Goal: Information Seeking & Learning: Learn about a topic

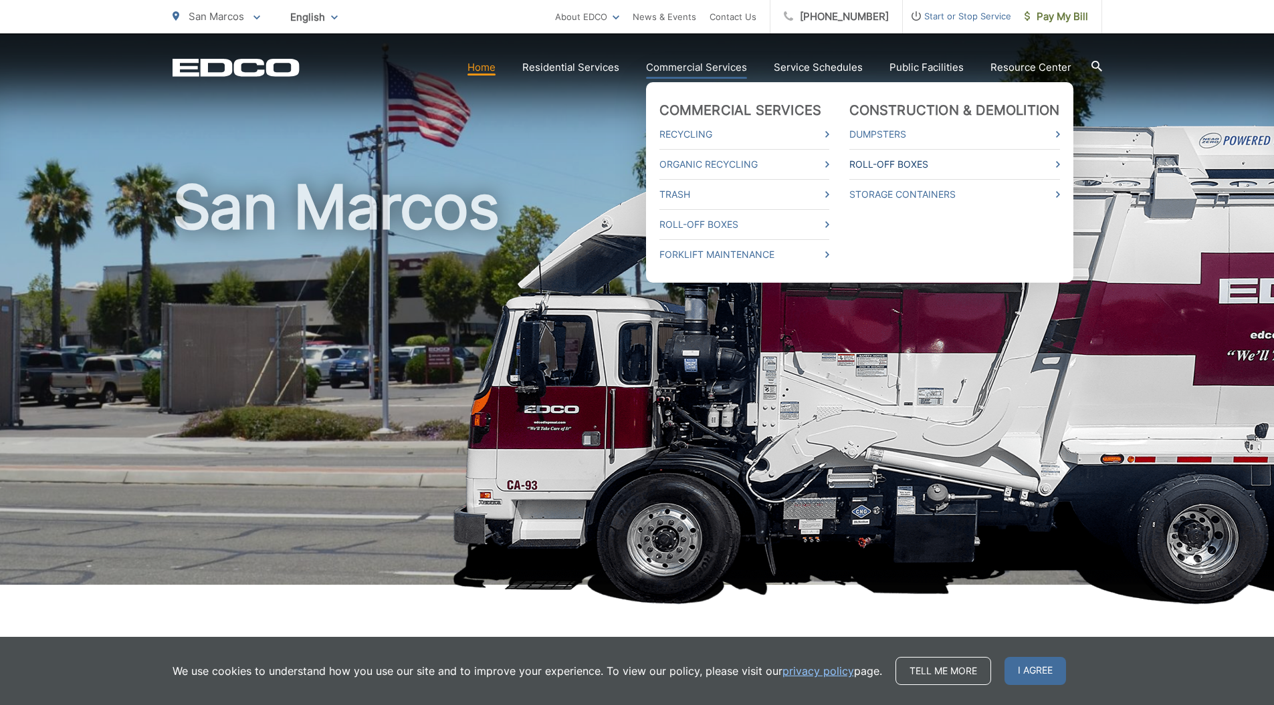
click at [885, 162] on link "Roll-Off Boxes" at bounding box center [954, 164] width 211 height 16
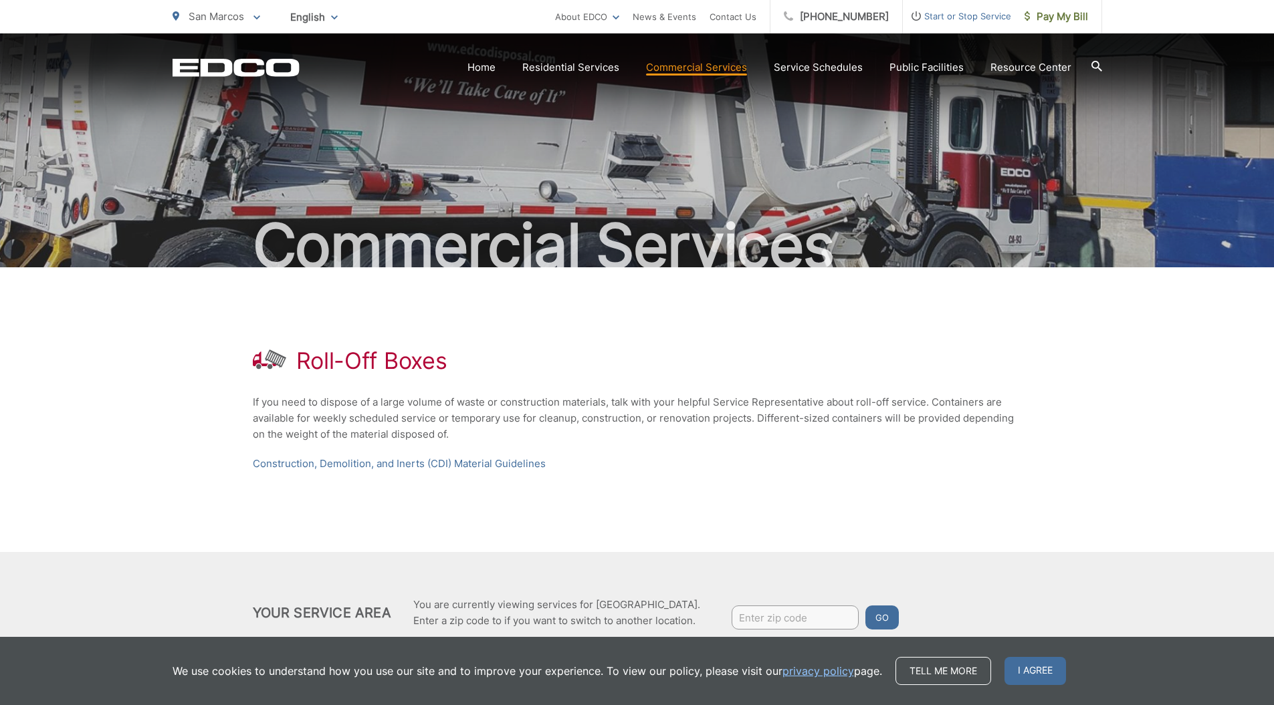
click at [750, 449] on div "Roll-Off Boxes If you need to dispose of a large volume of waste or constructio…" at bounding box center [637, 409] width 769 height 285
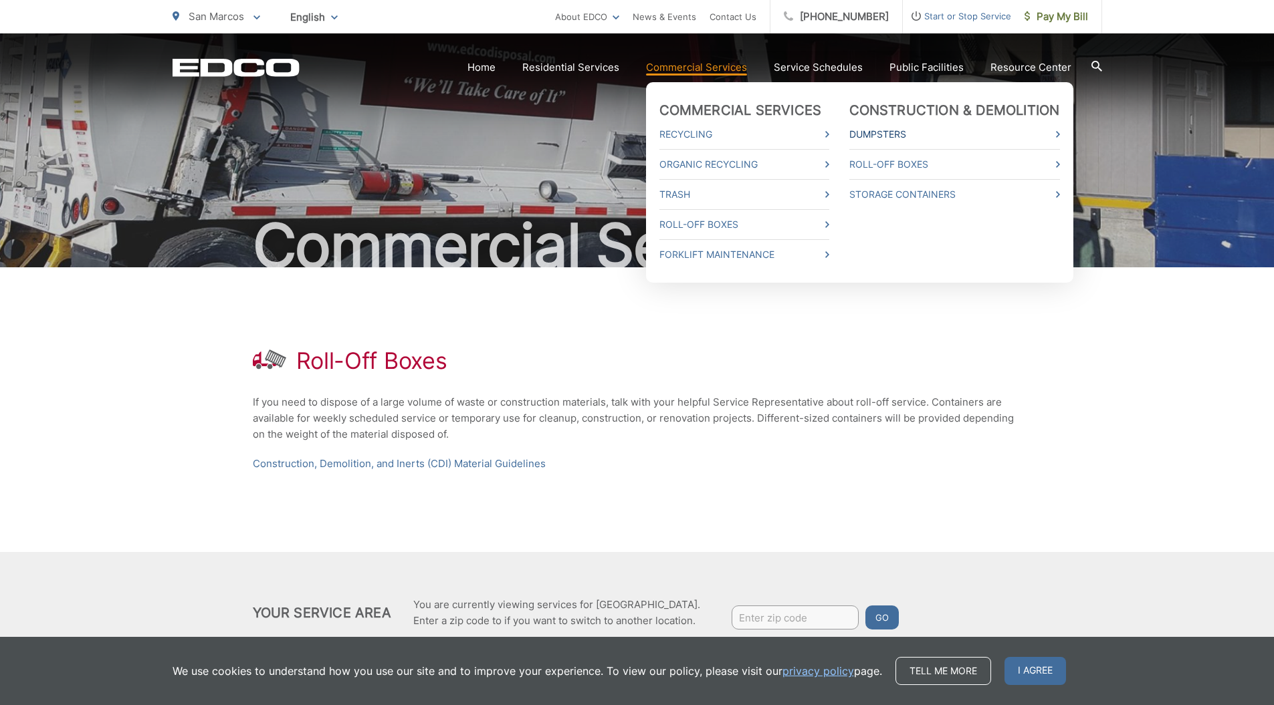
click at [901, 134] on link "Dumpsters" at bounding box center [954, 134] width 211 height 16
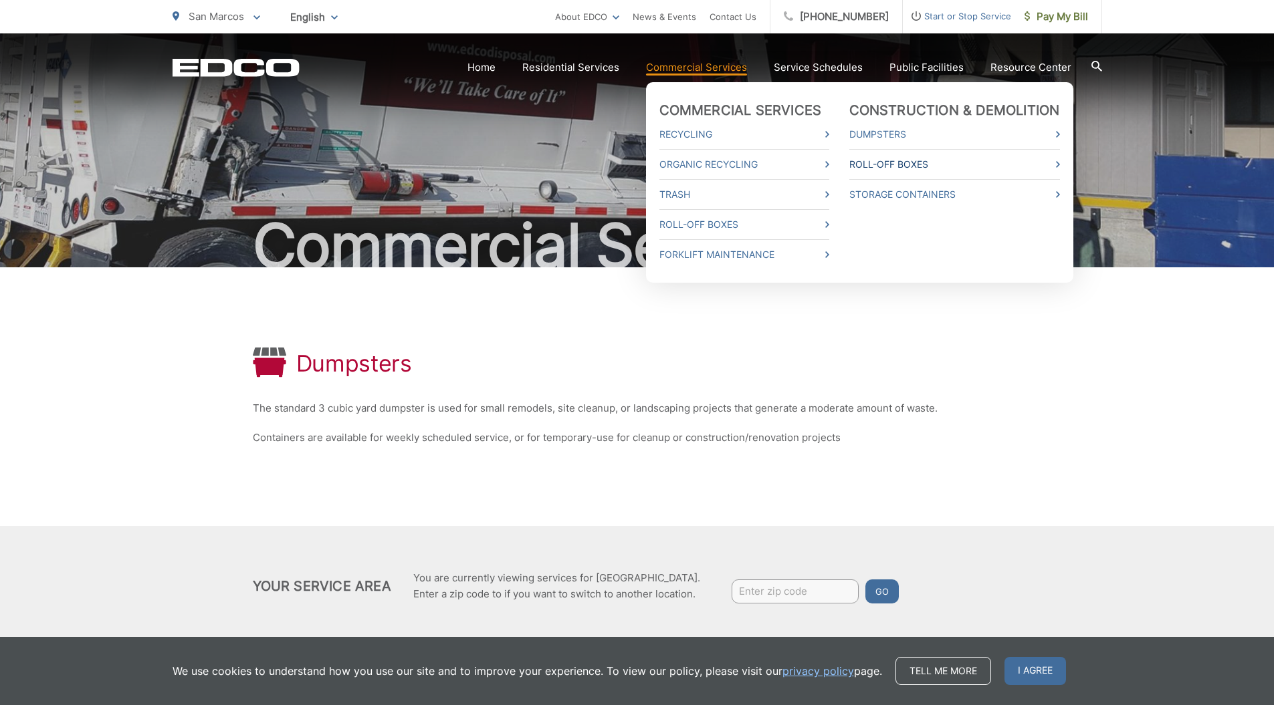
click at [905, 170] on link "Roll-Off Boxes" at bounding box center [954, 164] width 211 height 16
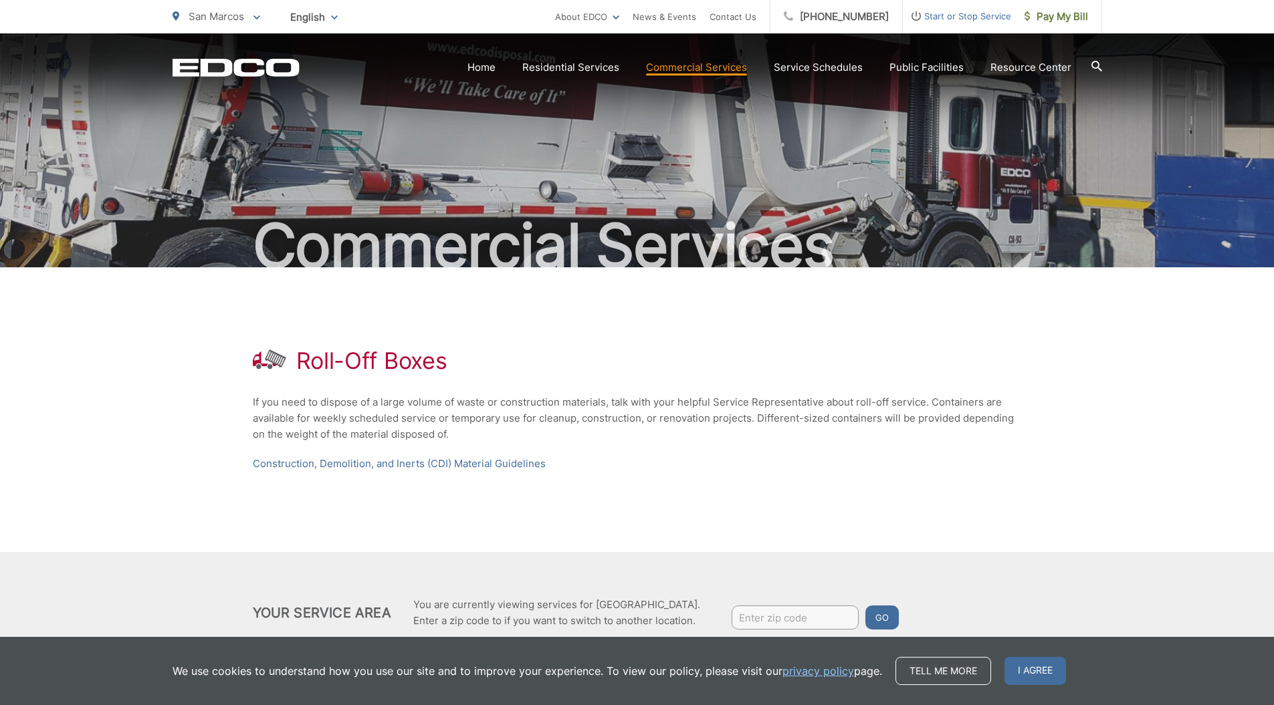
click at [652, 340] on div "Roll-Off Boxes If you need to dispose of a large volume of waste or constructio…" at bounding box center [637, 409] width 769 height 285
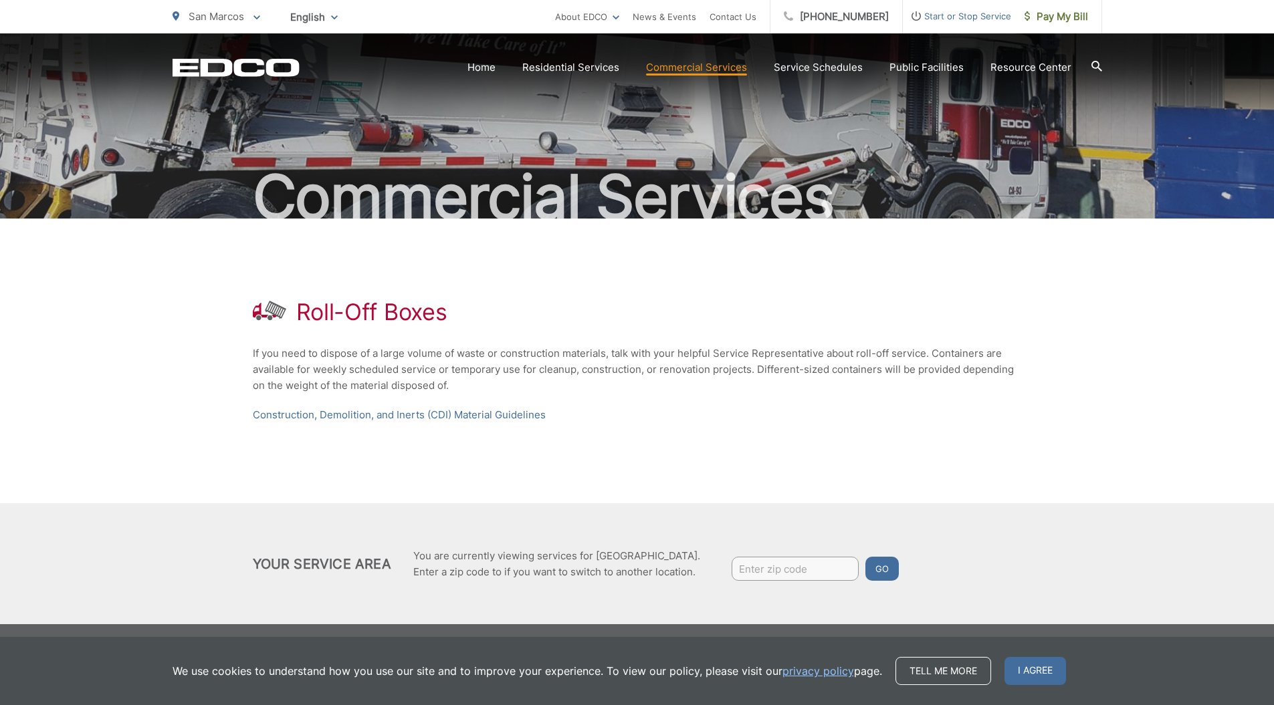
scroll to position [51, 0]
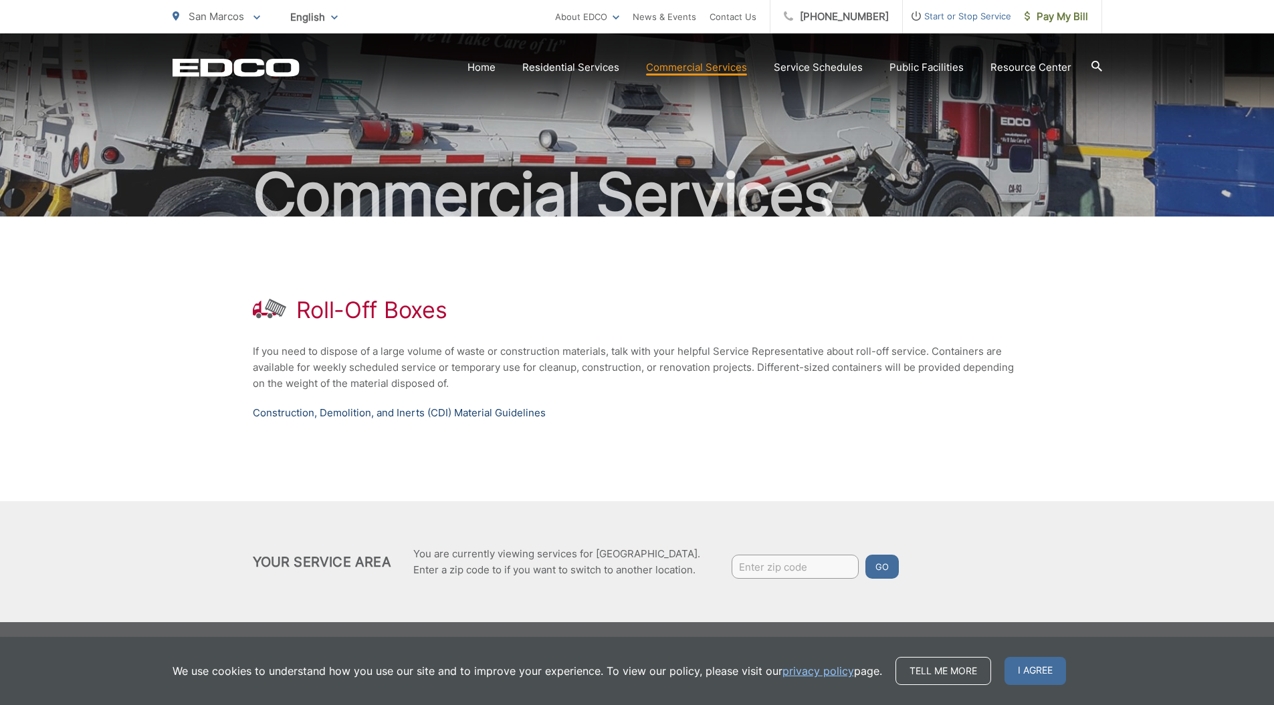
click at [320, 413] on link "Construction, Demolition, and Inerts (CDI) Material Guidelines" at bounding box center [399, 413] width 293 height 16
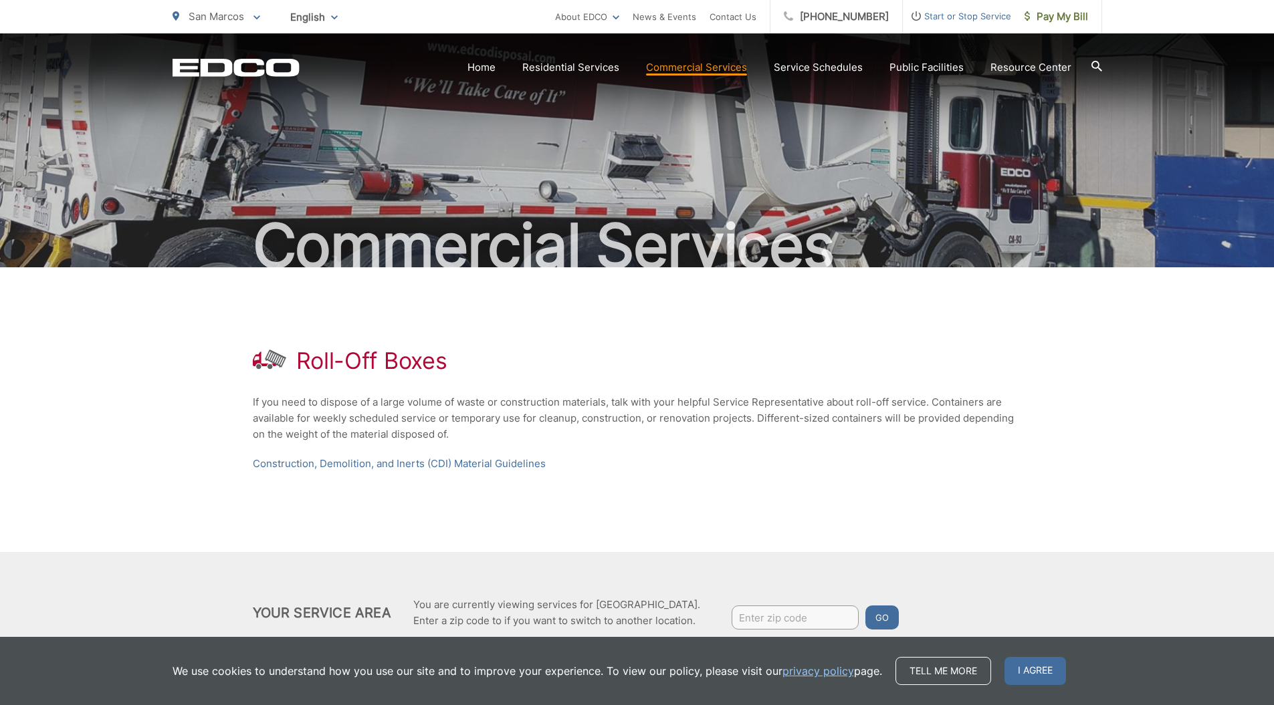
scroll to position [51, 0]
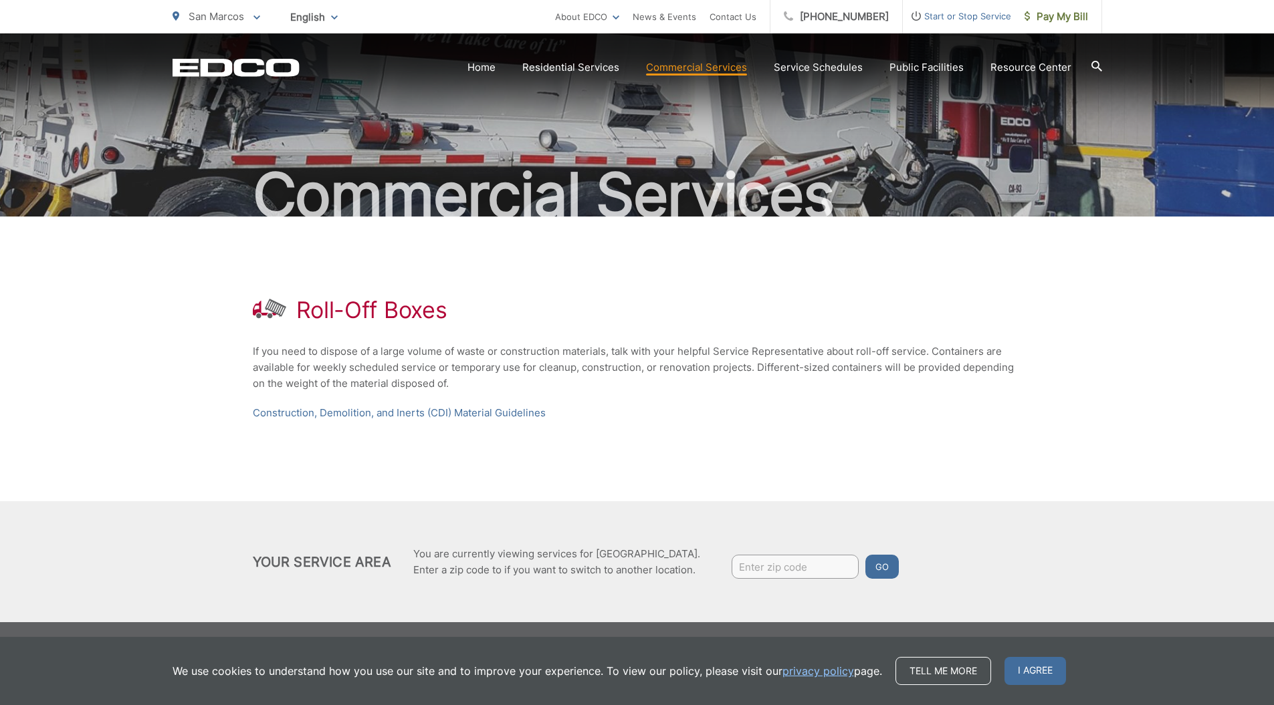
click at [1099, 68] on icon at bounding box center [1096, 66] width 11 height 11
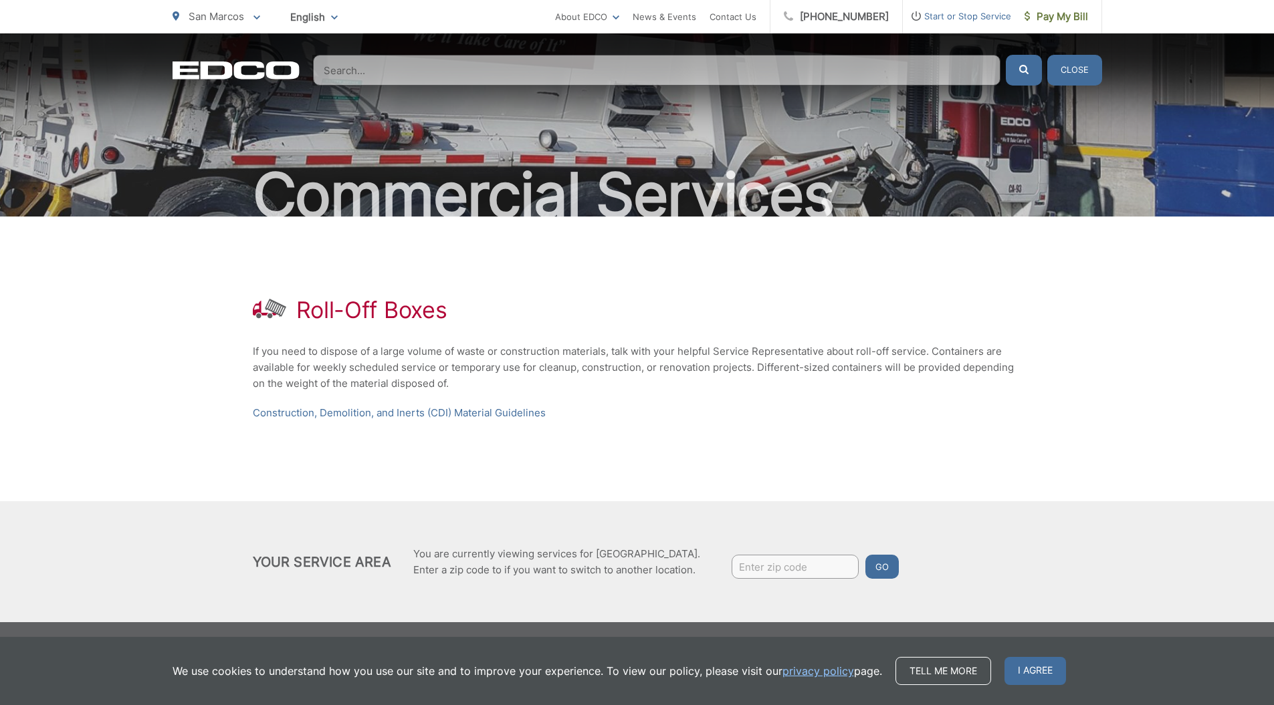
click at [583, 77] on input "Search" at bounding box center [656, 70] width 687 height 31
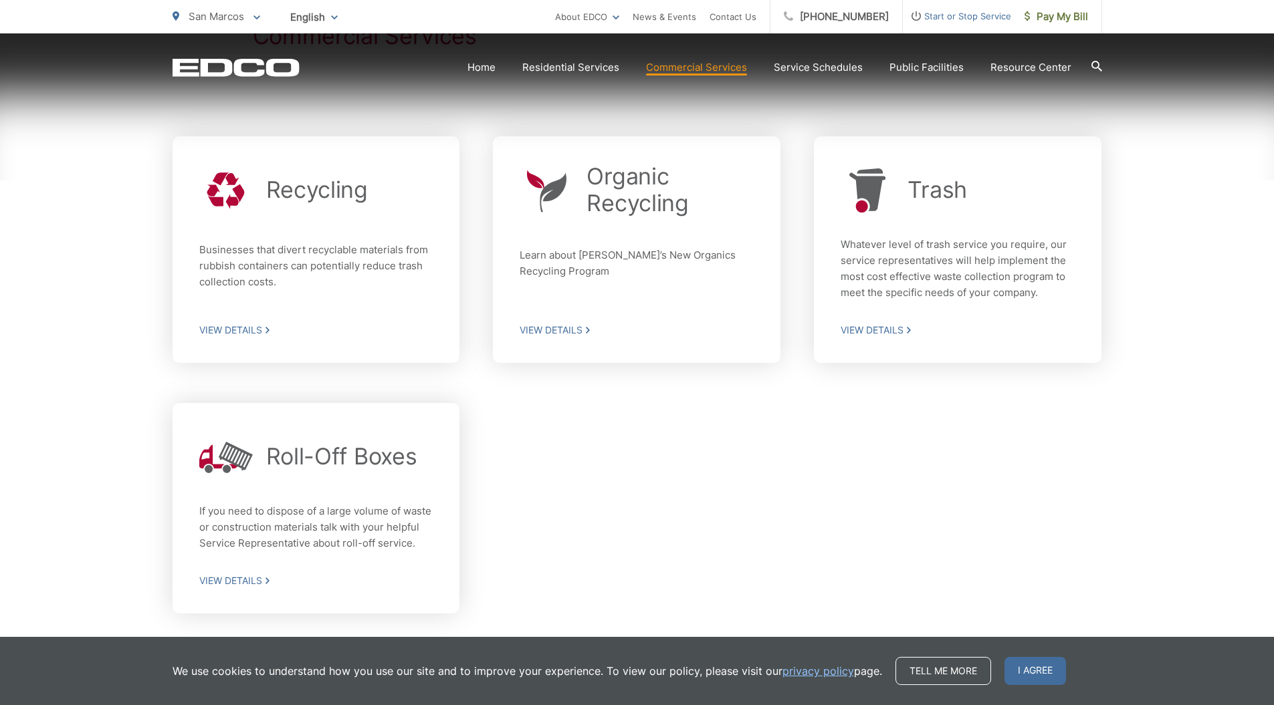
scroll to position [374, 0]
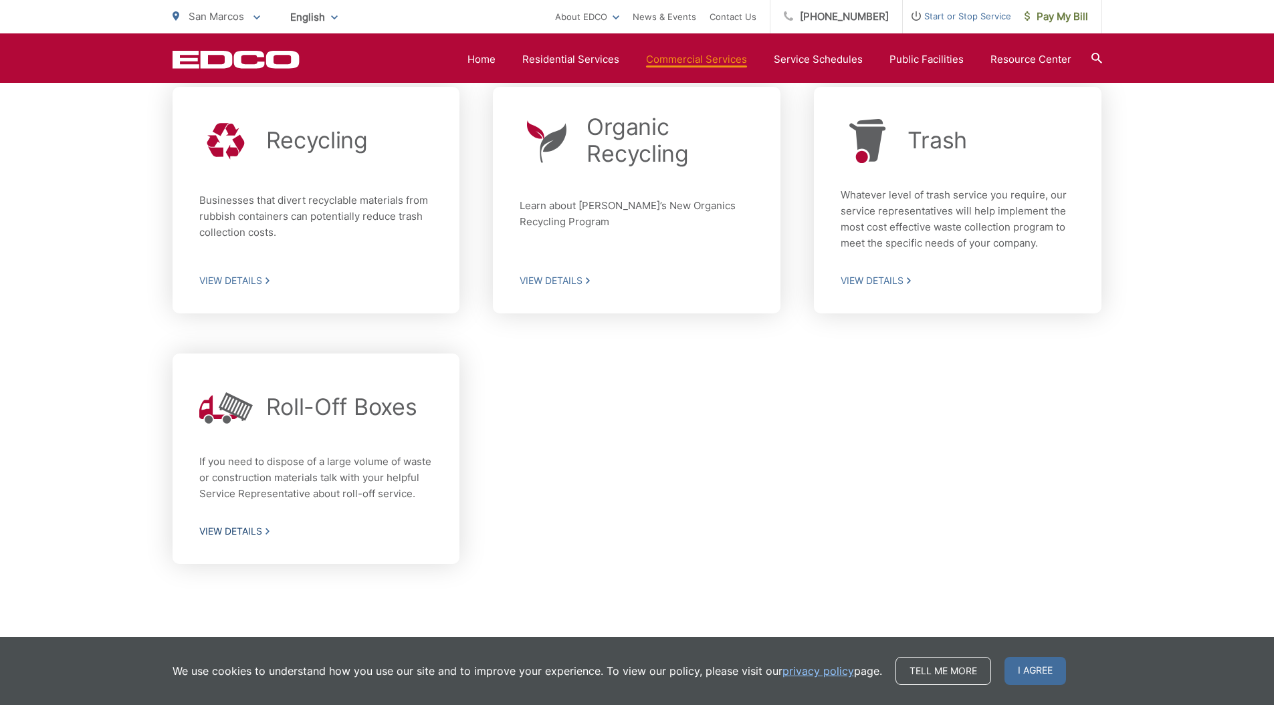
click at [237, 536] on span "View Details" at bounding box center [316, 532] width 234 height 12
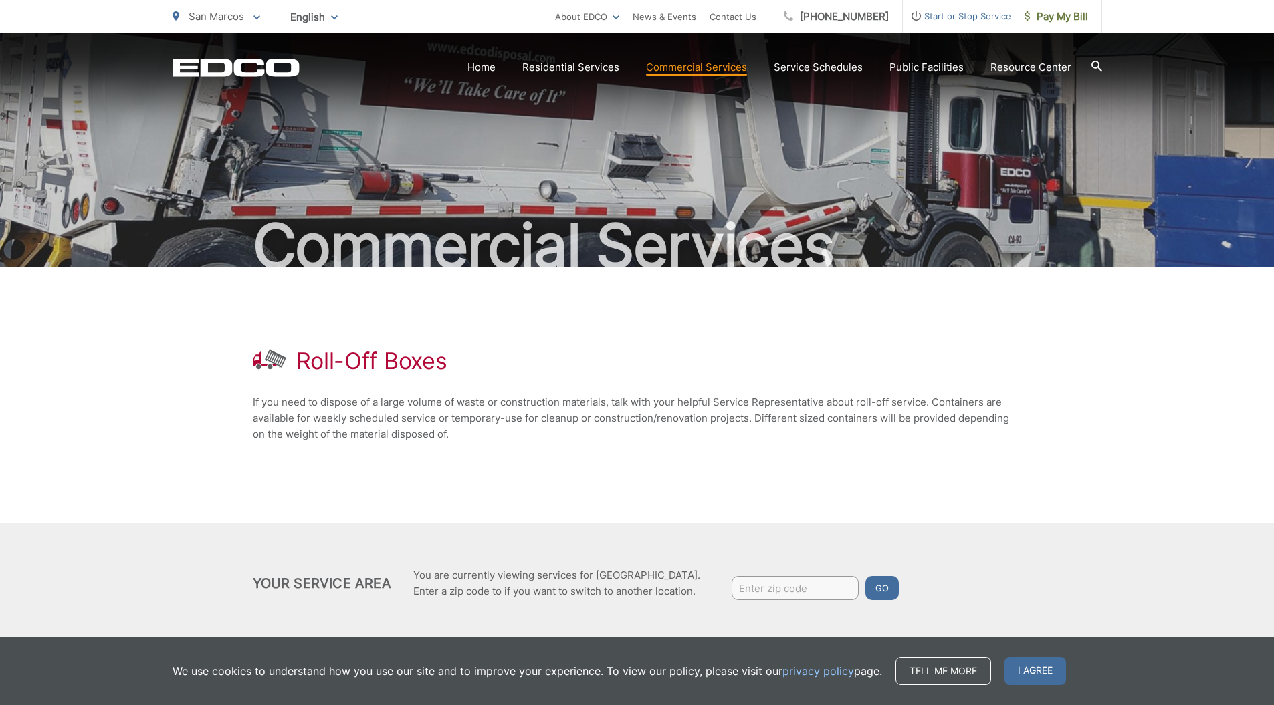
click at [599, 437] on p "If you need to dispose of a large volume of waste or construction materials, ta…" at bounding box center [637, 418] width 769 height 48
click at [1097, 67] on icon at bounding box center [1096, 66] width 11 height 11
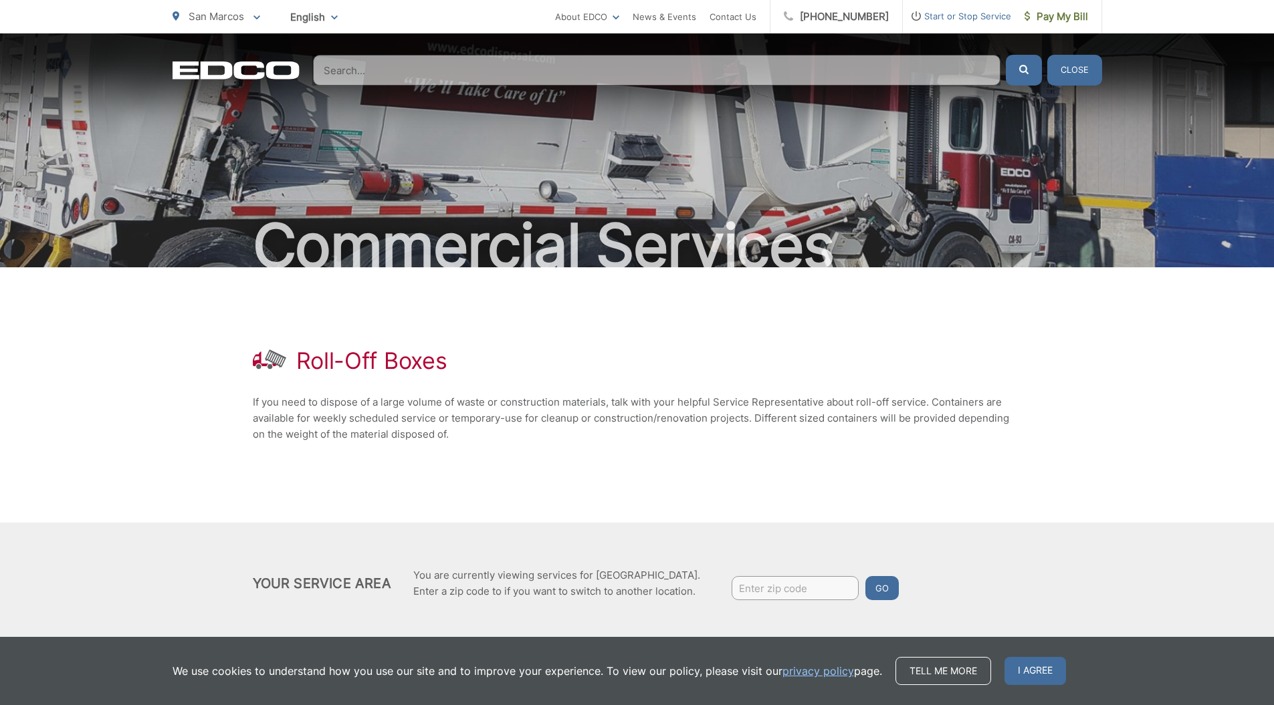
click at [532, 77] on input "Search" at bounding box center [656, 70] width 687 height 31
type input "c"
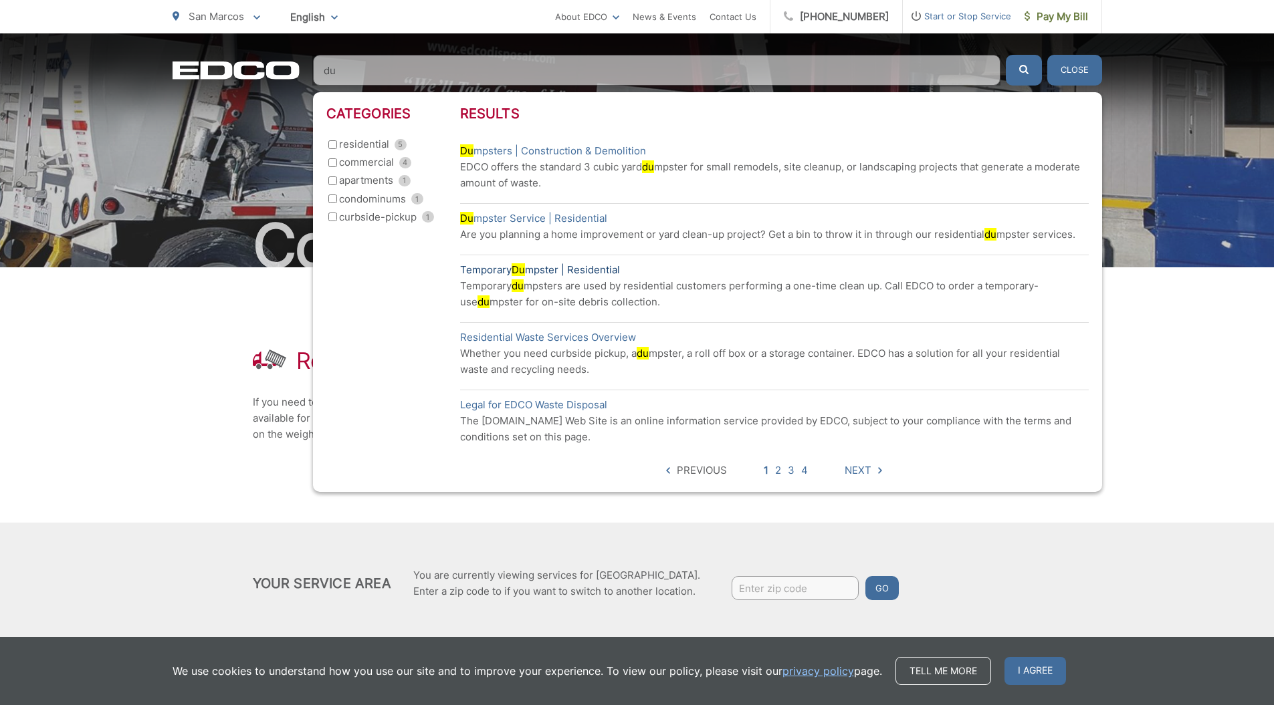
type input "du"
click at [501, 268] on link "Temporary Du mpster | Residential" at bounding box center [540, 270] width 160 height 16
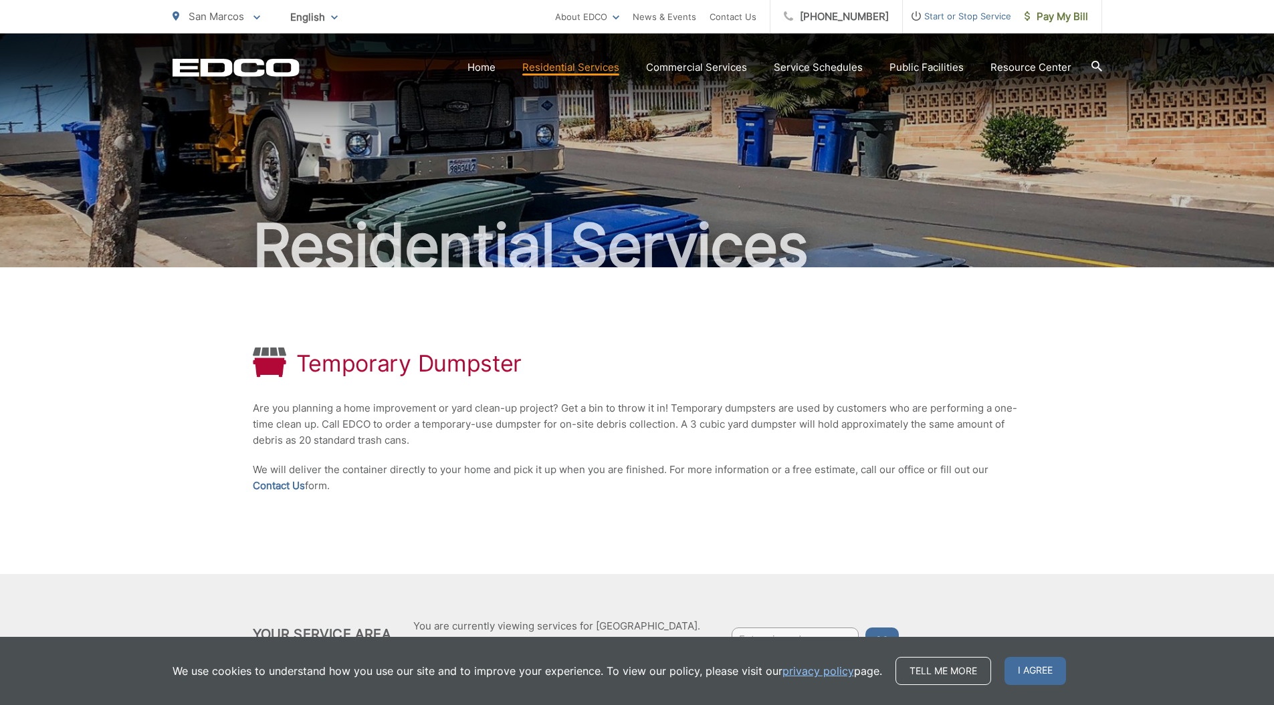
click at [1092, 66] on icon at bounding box center [1096, 66] width 11 height 11
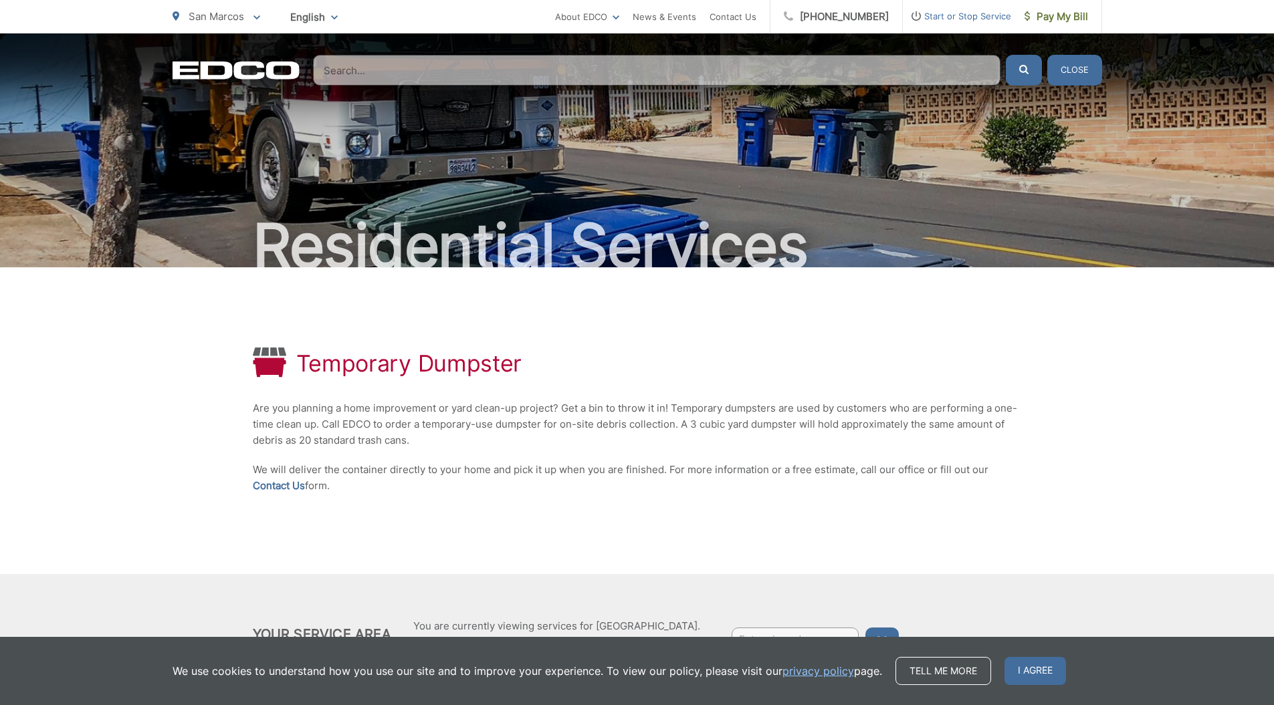
click at [339, 78] on input "Search" at bounding box center [656, 70] width 687 height 31
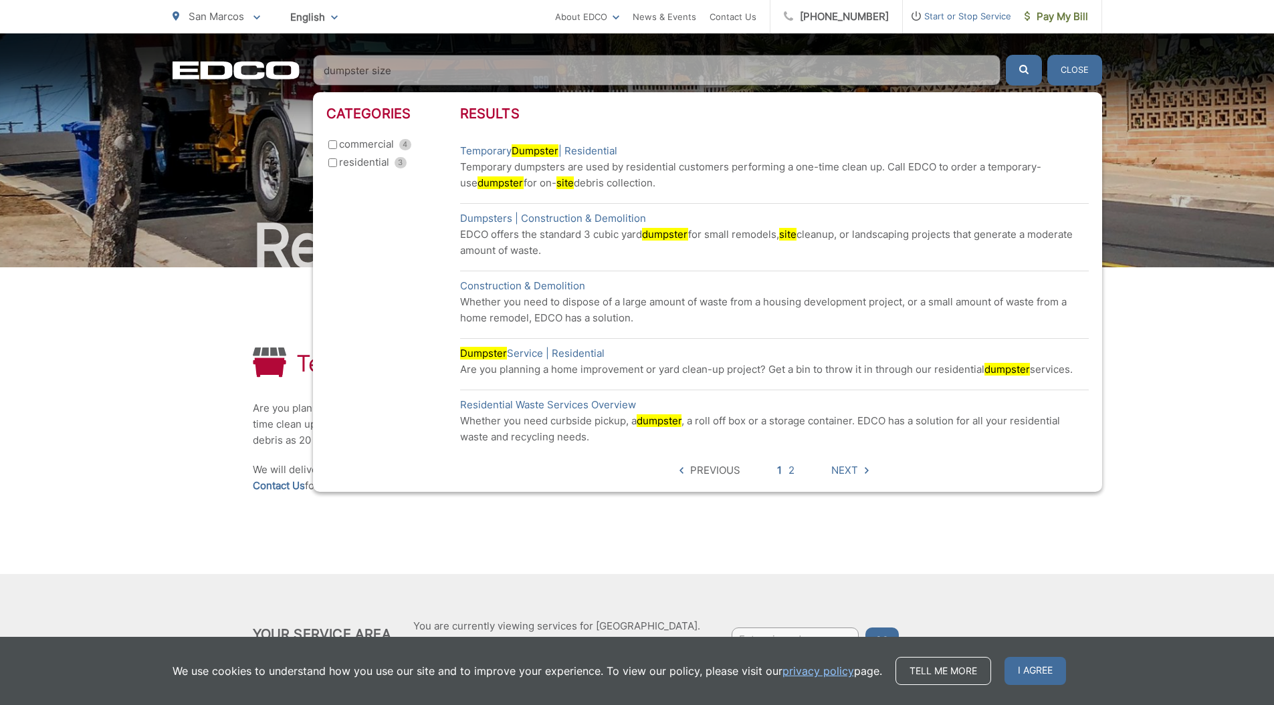
type input "dumpster size"
click at [1006, 55] on button "submit" at bounding box center [1024, 70] width 36 height 31
click at [848, 469] on span "Next" at bounding box center [844, 471] width 27 height 16
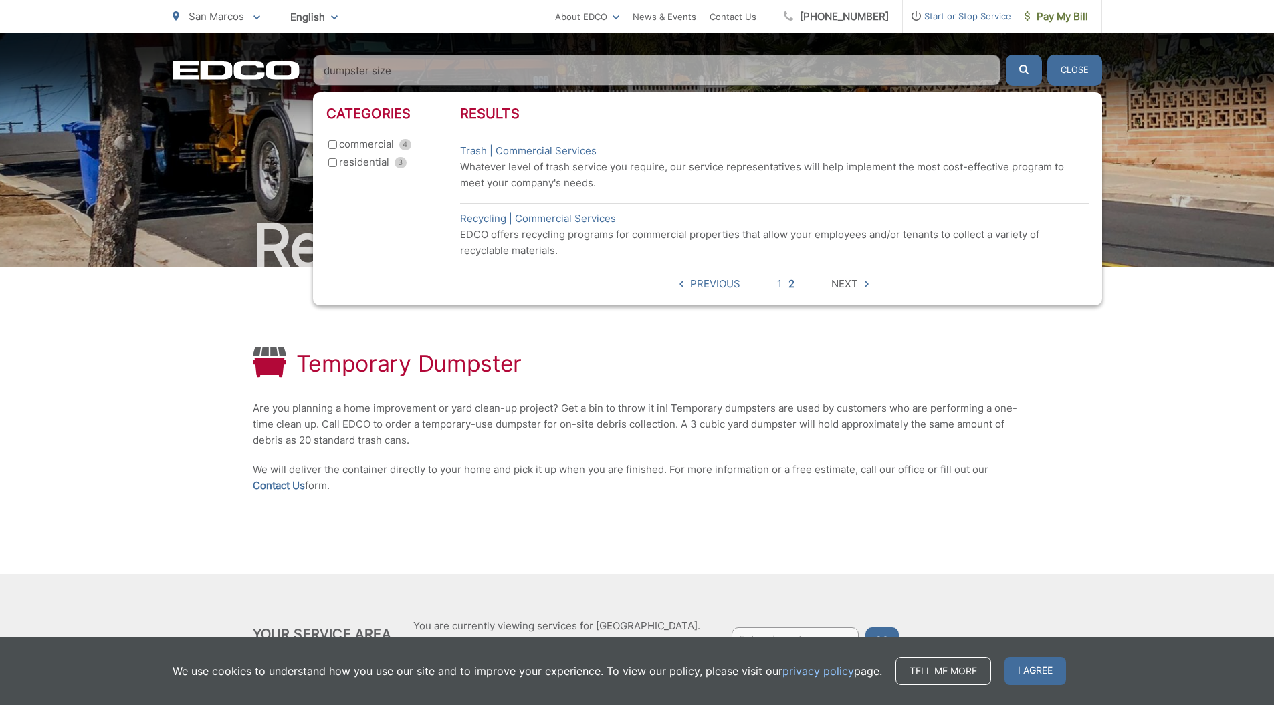
click at [328, 147] on input "commercial 4" at bounding box center [332, 144] width 9 height 9
checkbox input "true"
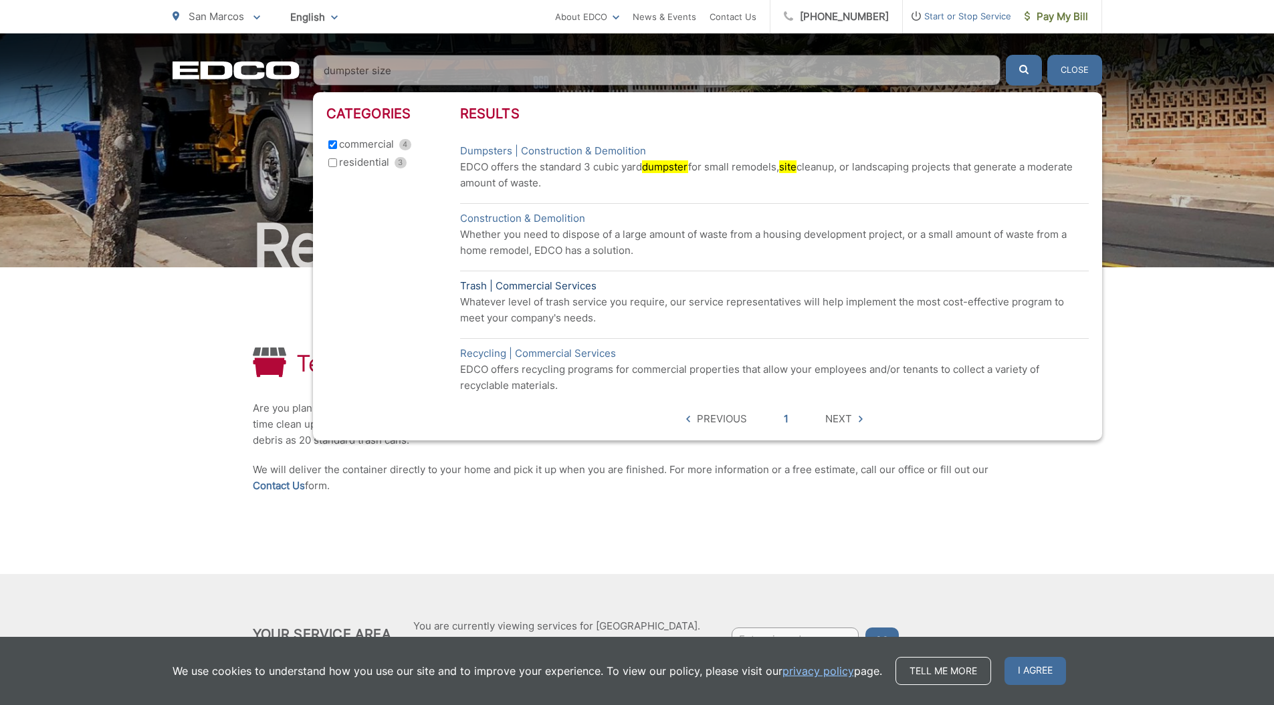
click at [536, 285] on link "Trash | Commercial Services" at bounding box center [528, 286] width 136 height 16
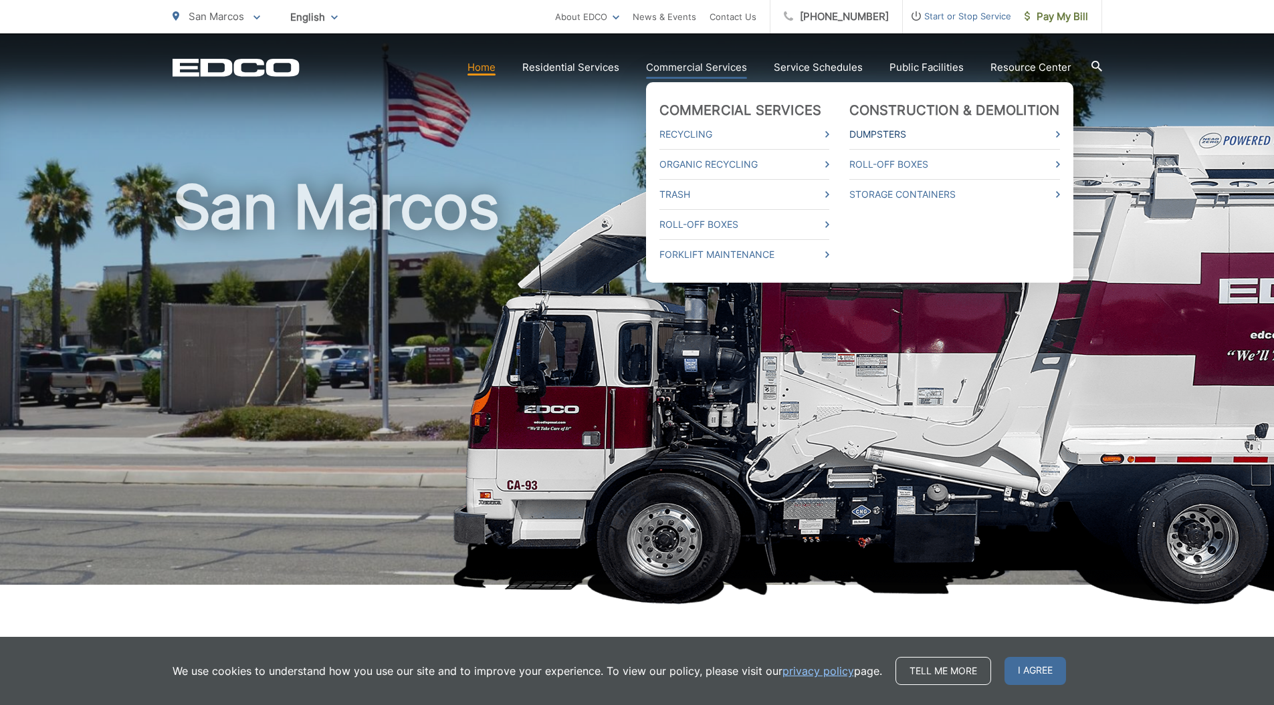
click at [872, 133] on link "Dumpsters" at bounding box center [954, 134] width 211 height 16
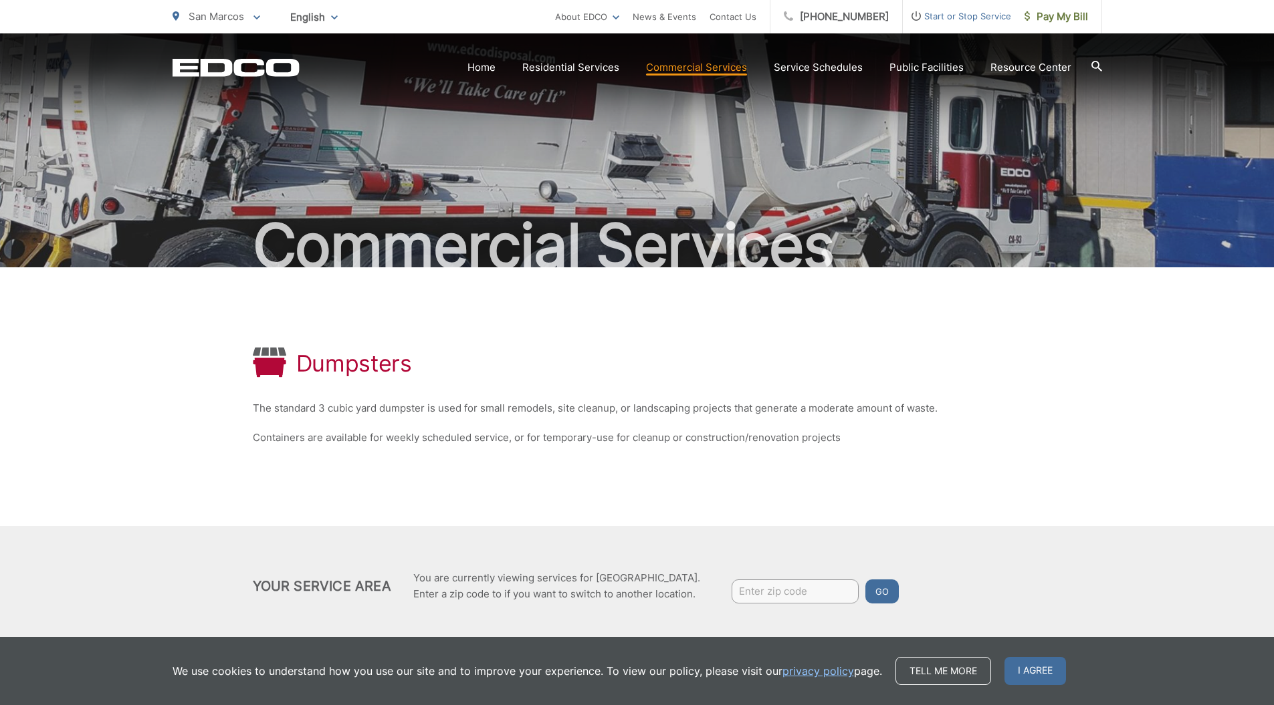
click at [323, 370] on h1 "Dumpsters" at bounding box center [354, 363] width 116 height 27
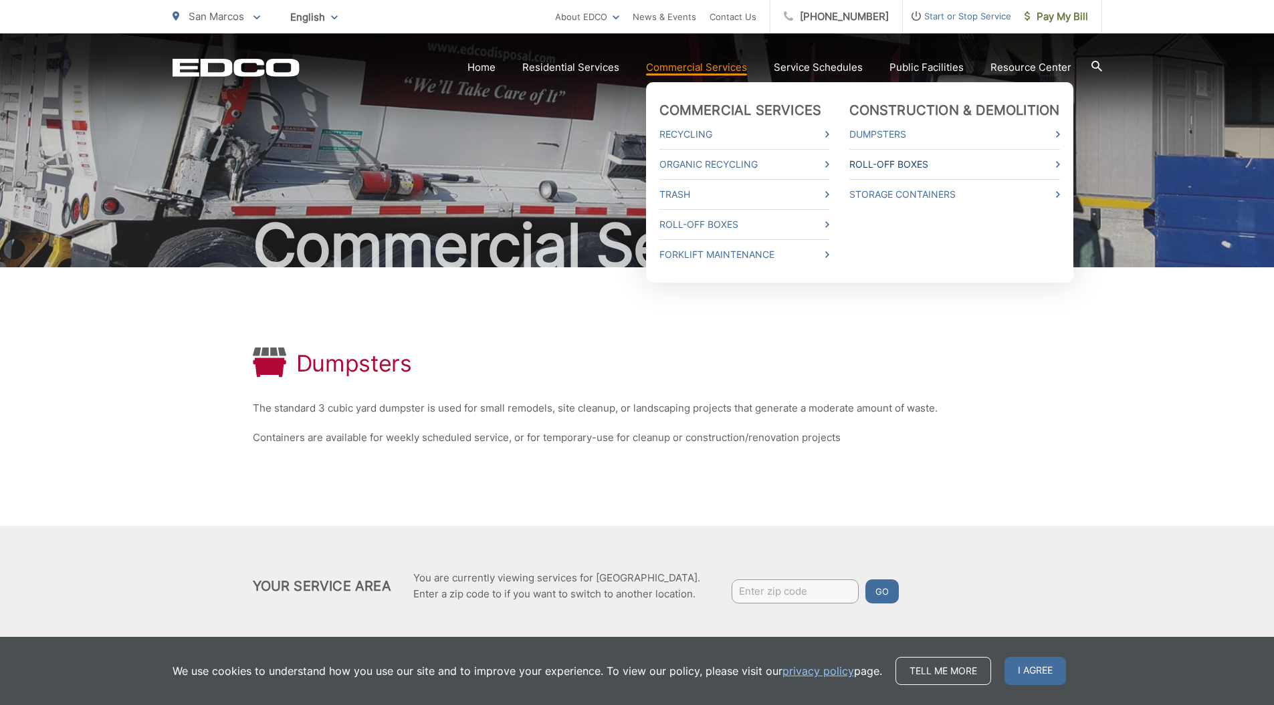
click at [869, 166] on link "Roll-Off Boxes" at bounding box center [954, 164] width 211 height 16
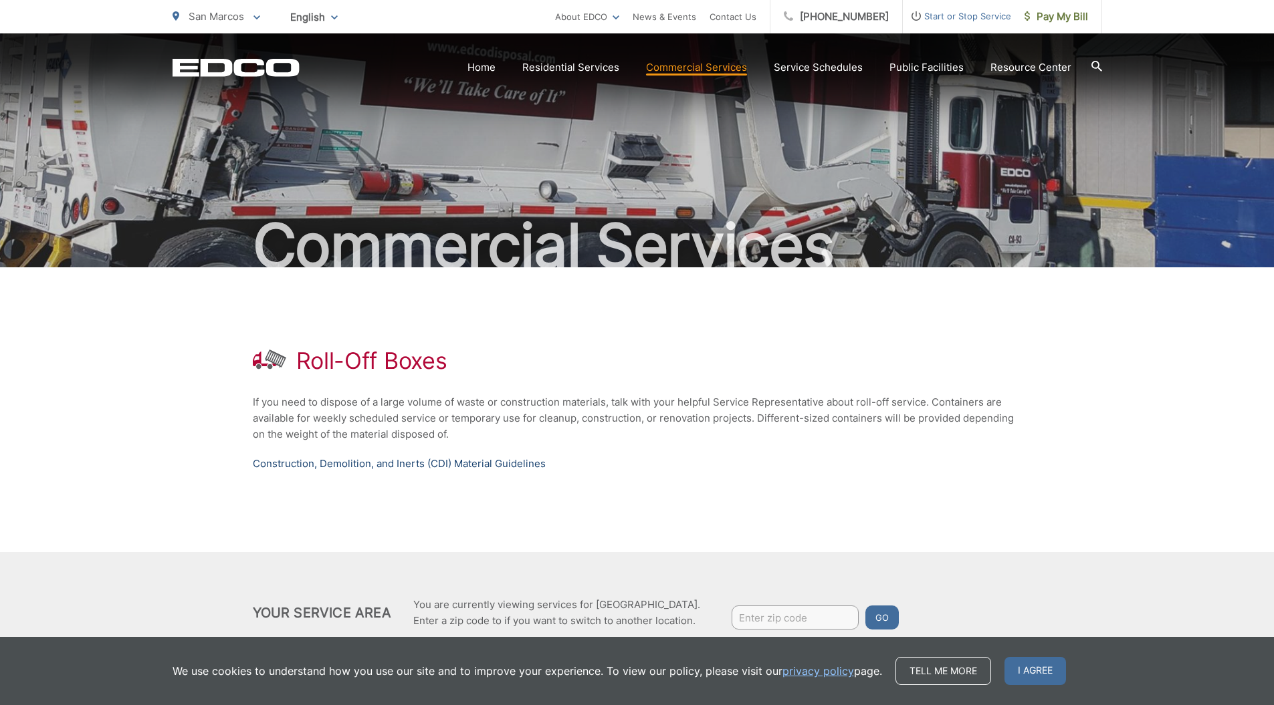
click at [419, 460] on link "Construction, Demolition, and Inerts (CDI) Material Guidelines" at bounding box center [399, 464] width 293 height 16
click at [494, 461] on link "Construction, Demolition, and Inerts (CDI) Material Guidelines" at bounding box center [399, 464] width 293 height 16
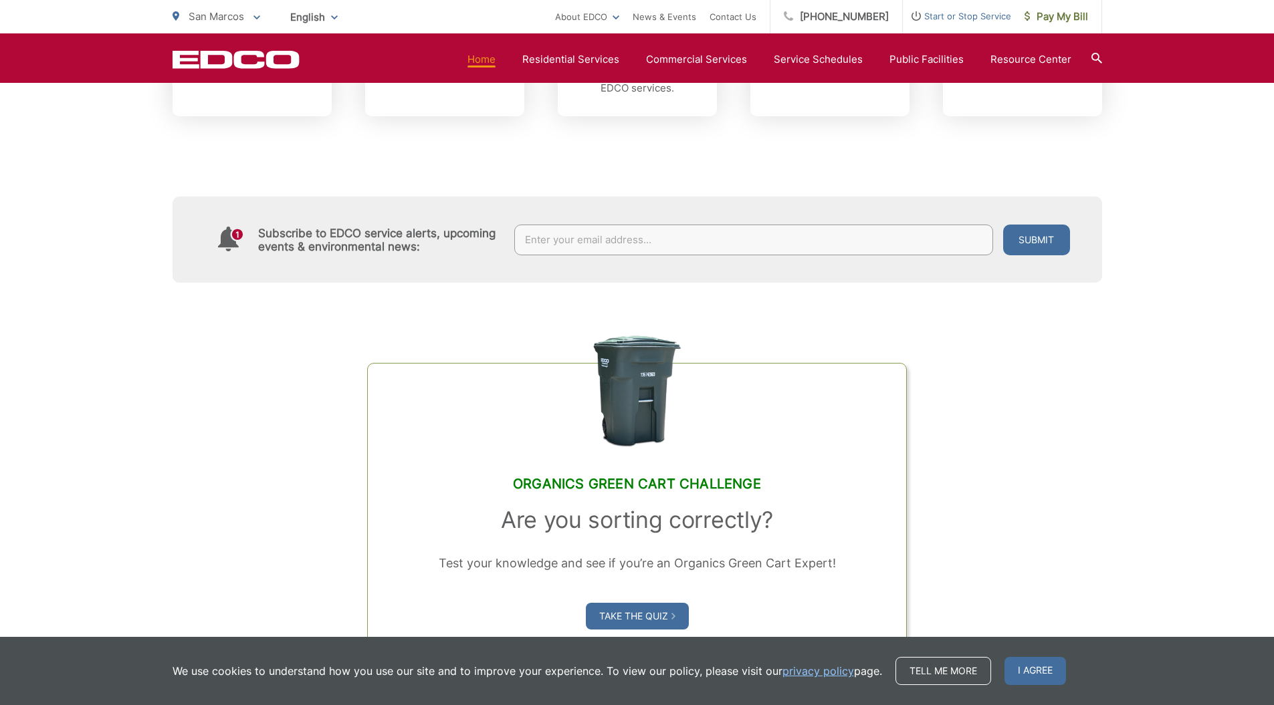
scroll to position [645, 0]
